Goal: Task Accomplishment & Management: Complete application form

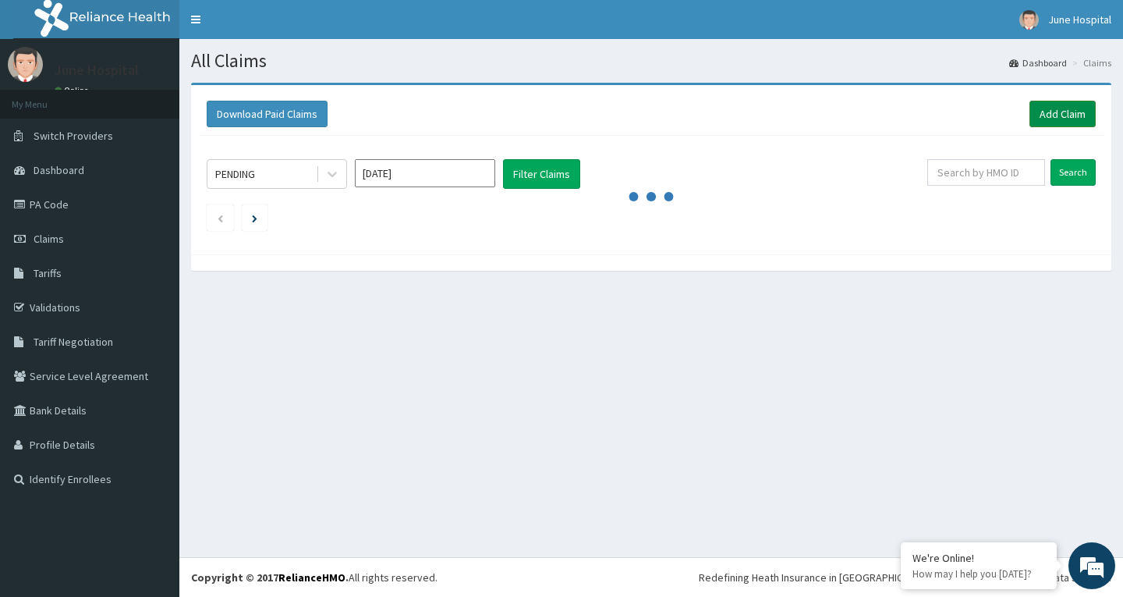
drag, startPoint x: 1047, startPoint y: 112, endPoint x: 1036, endPoint y: 116, distance: 11.2
click at [1049, 112] on link "Add Claim" at bounding box center [1062, 114] width 66 height 27
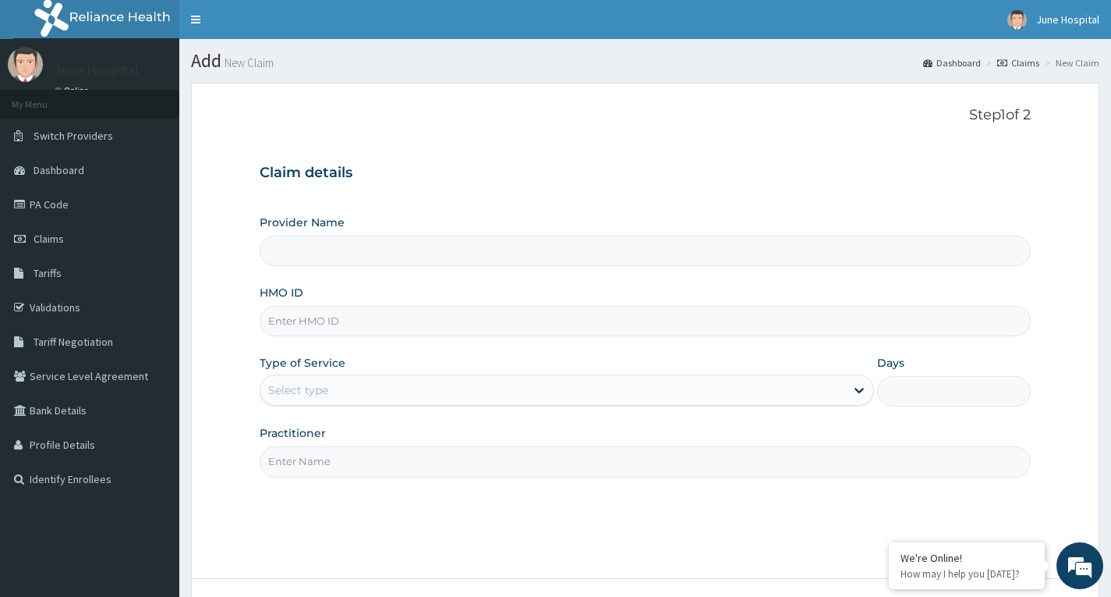
type input "June hospital"
click at [363, 318] on input "HMO ID" at bounding box center [645, 321] width 771 height 30
type input "PFM/10043/B"
click at [350, 394] on div "Select type" at bounding box center [552, 389] width 585 height 25
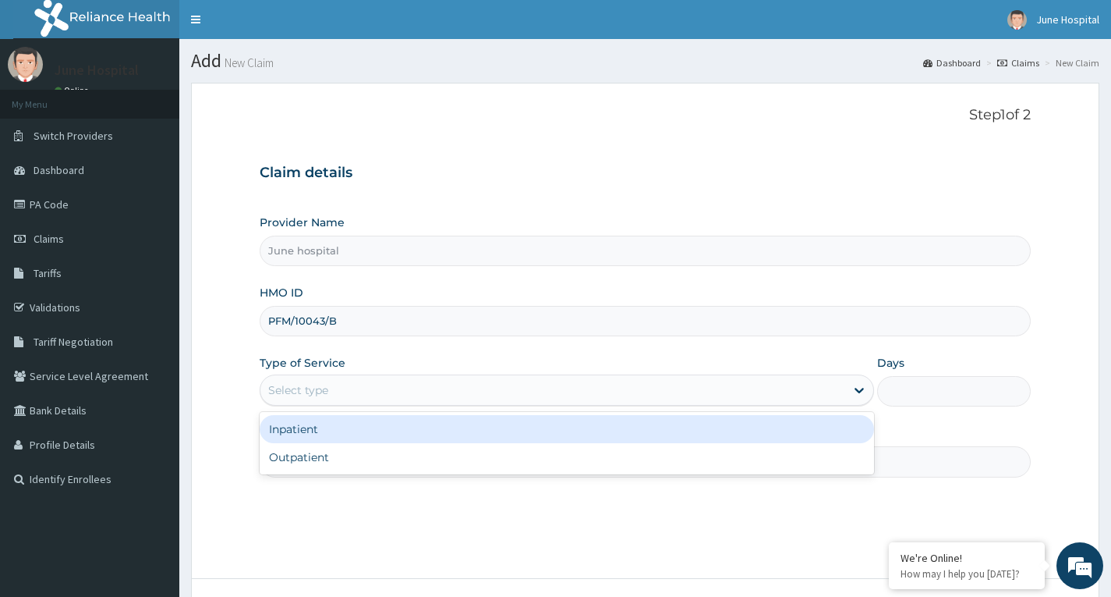
click at [353, 436] on div "Inpatient" at bounding box center [567, 429] width 614 height 28
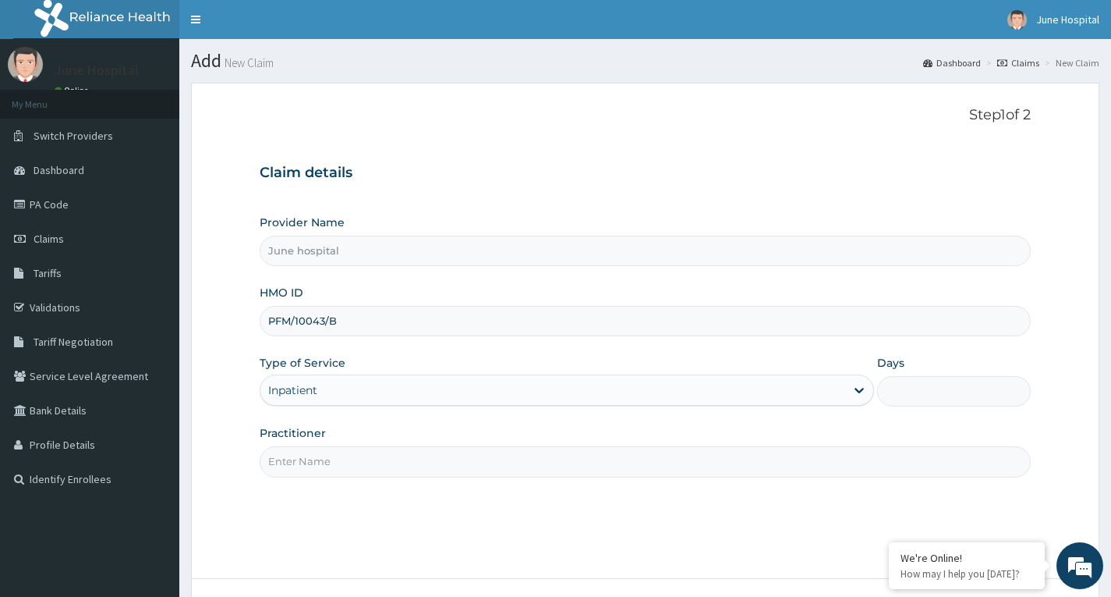
click at [368, 390] on div "Inpatient" at bounding box center [552, 389] width 585 height 25
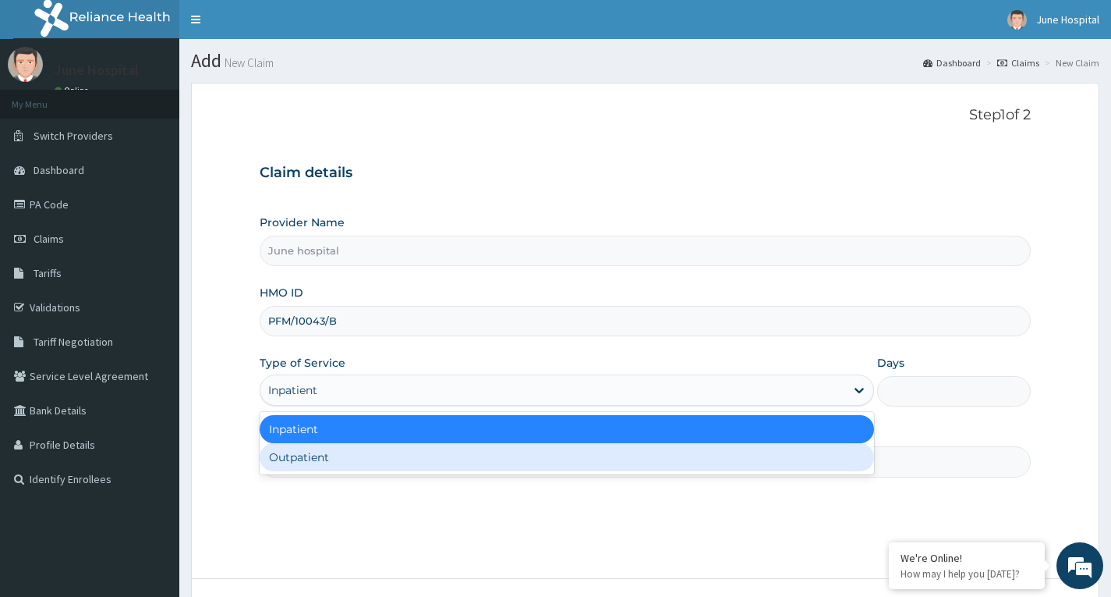
click at [362, 445] on div "Outpatient" at bounding box center [567, 457] width 614 height 28
type input "1"
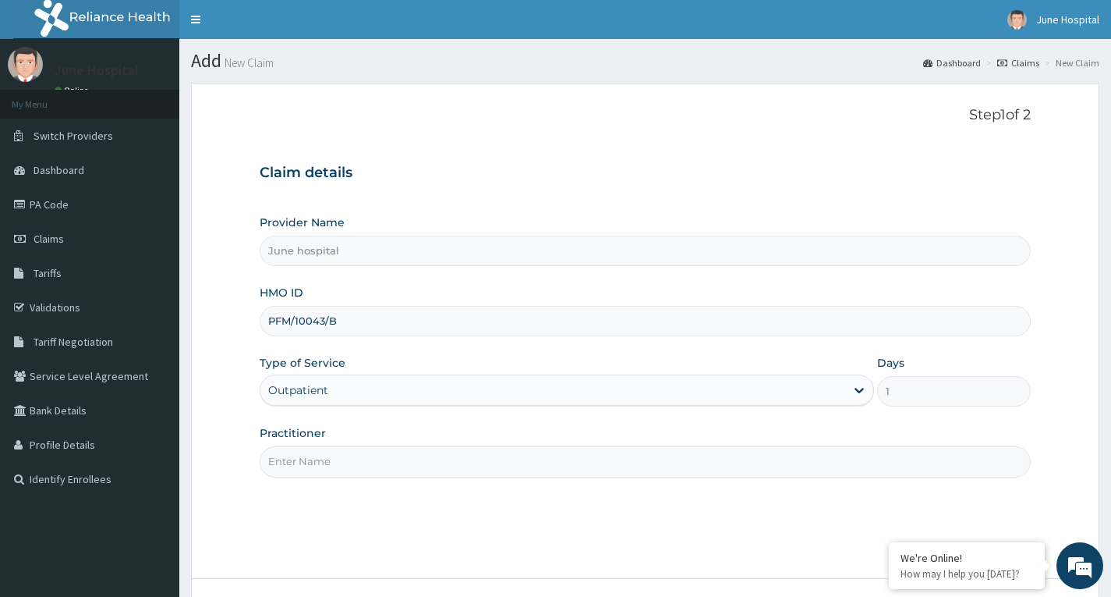
click at [362, 458] on input "Practitioner" at bounding box center [645, 461] width 771 height 30
type input "DR SEYI OJO"
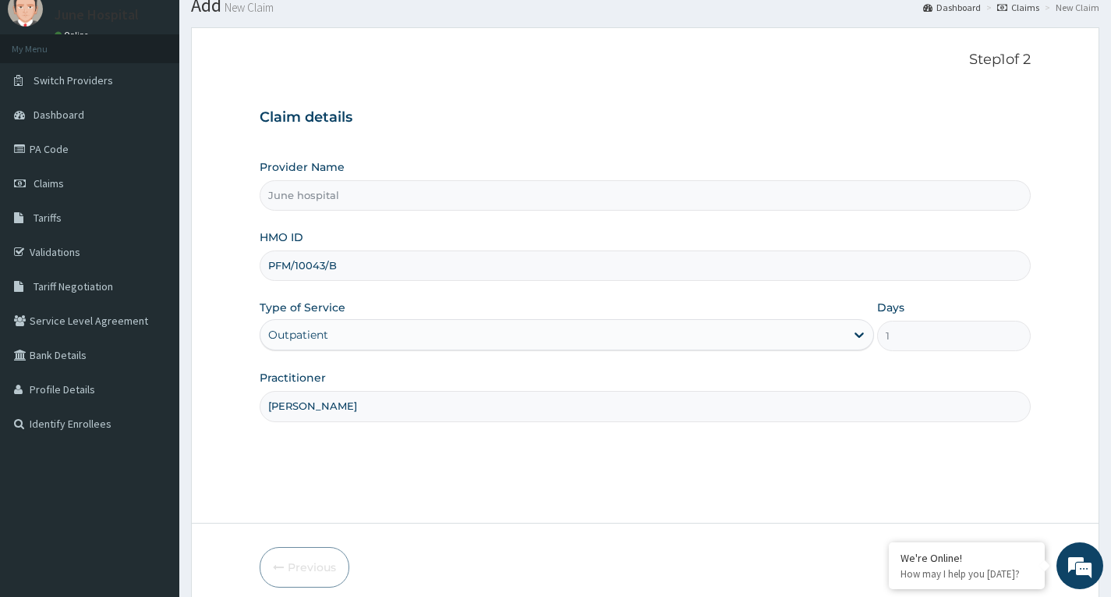
scroll to position [122, 0]
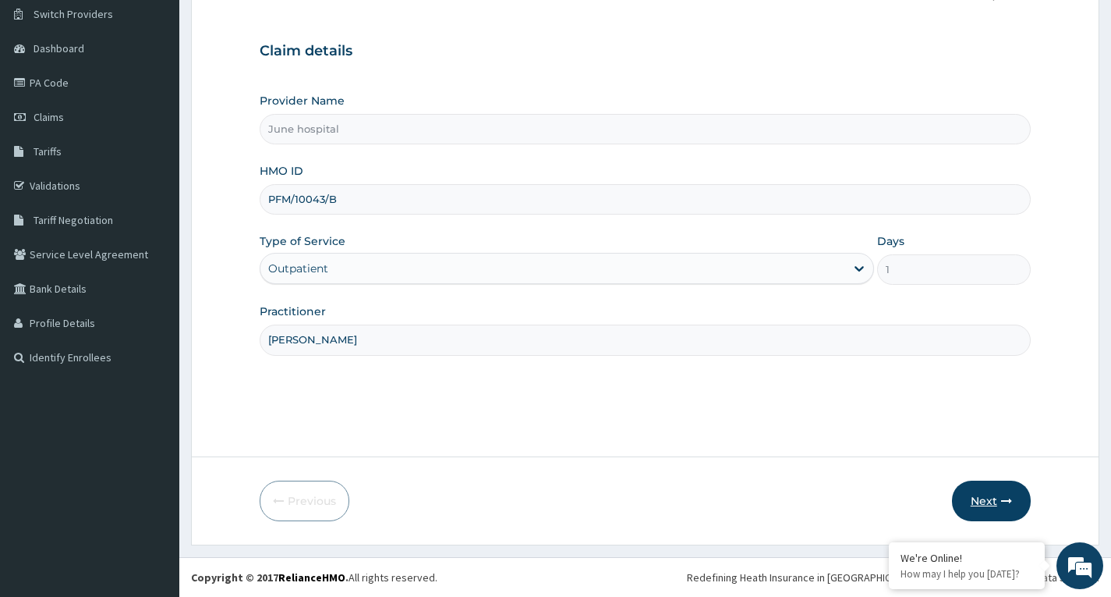
click at [975, 498] on button "Next" at bounding box center [991, 500] width 79 height 41
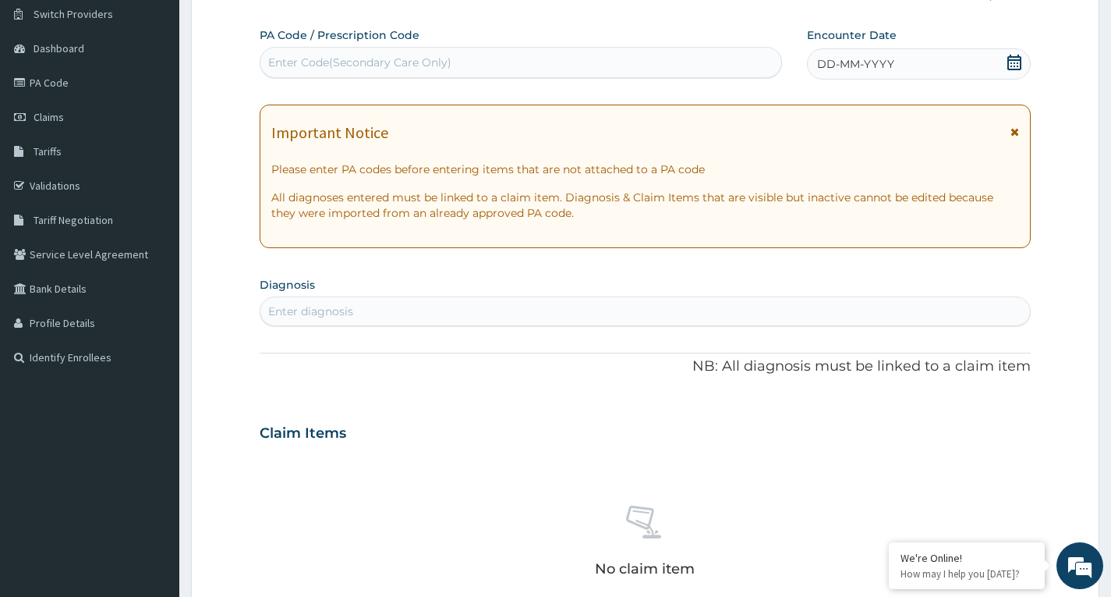
click at [377, 54] on div "Enter Code(Secondary Care Only)" at bounding box center [520, 62] width 521 height 25
paste input "PA/EF6E76"
type input "PA/EF6E76"
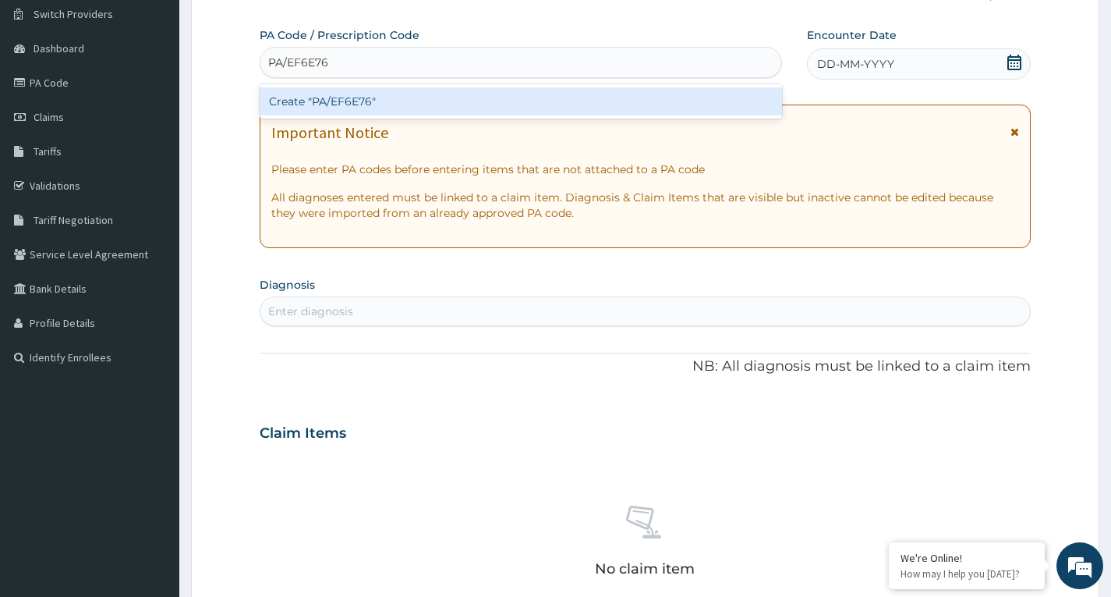
click at [393, 100] on div "Create "PA/EF6E76"" at bounding box center [521, 101] width 522 height 28
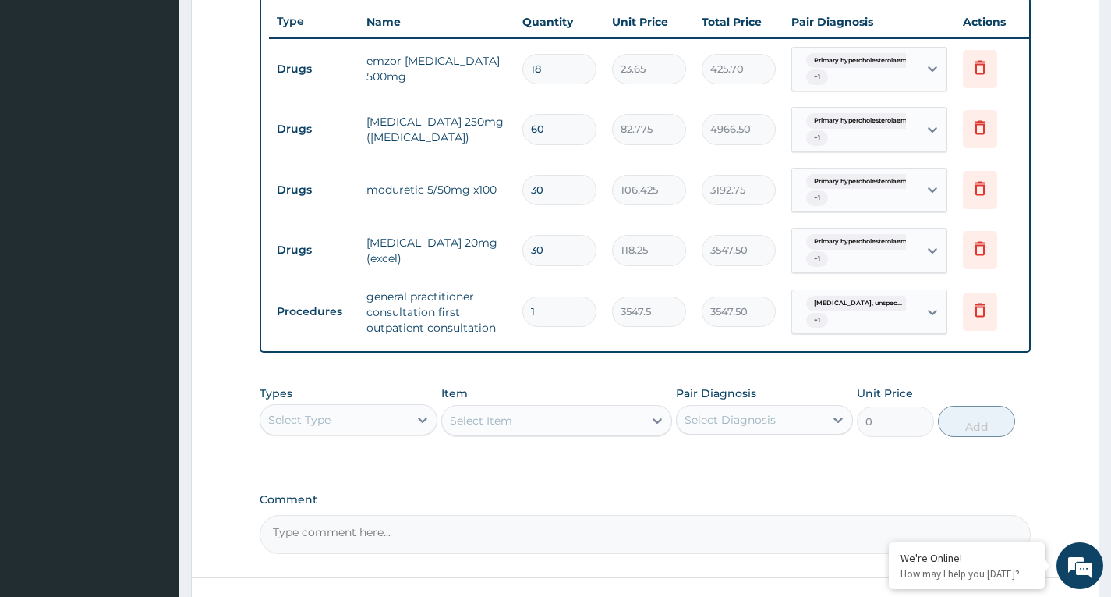
scroll to position [716, 0]
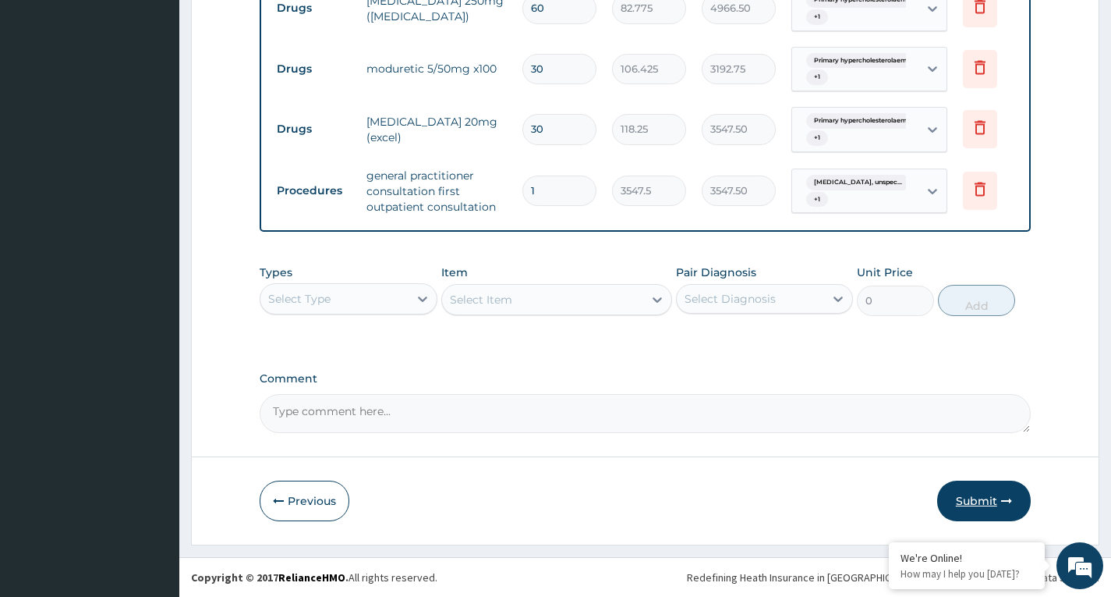
click at [981, 498] on button "Submit" at bounding box center [984, 500] width 94 height 41
